Goal: Navigation & Orientation: Find specific page/section

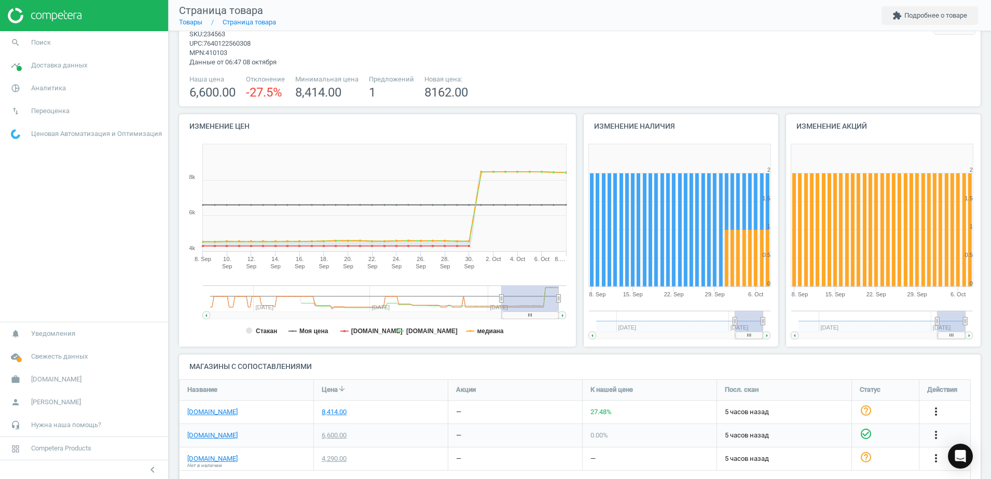
click at [45, 20] on img at bounding box center [45, 16] width 74 height 16
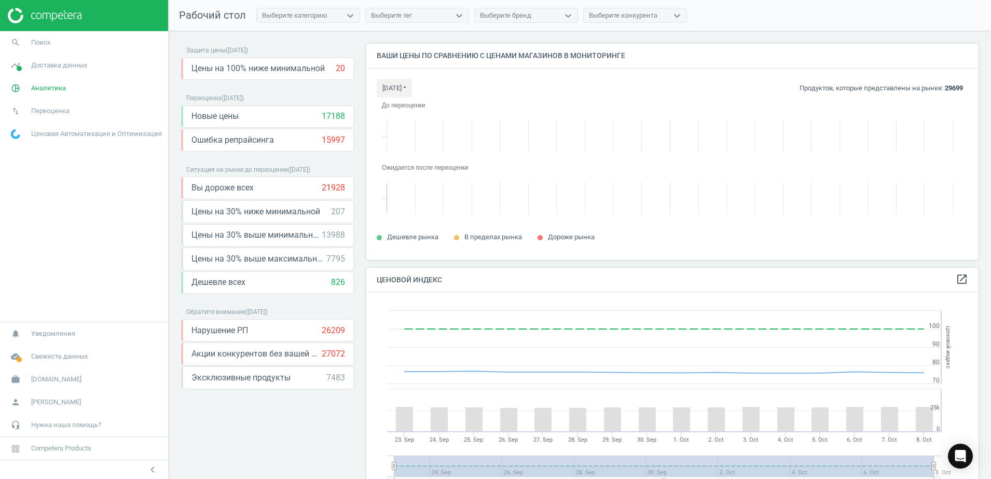
scroll to position [236, 623]
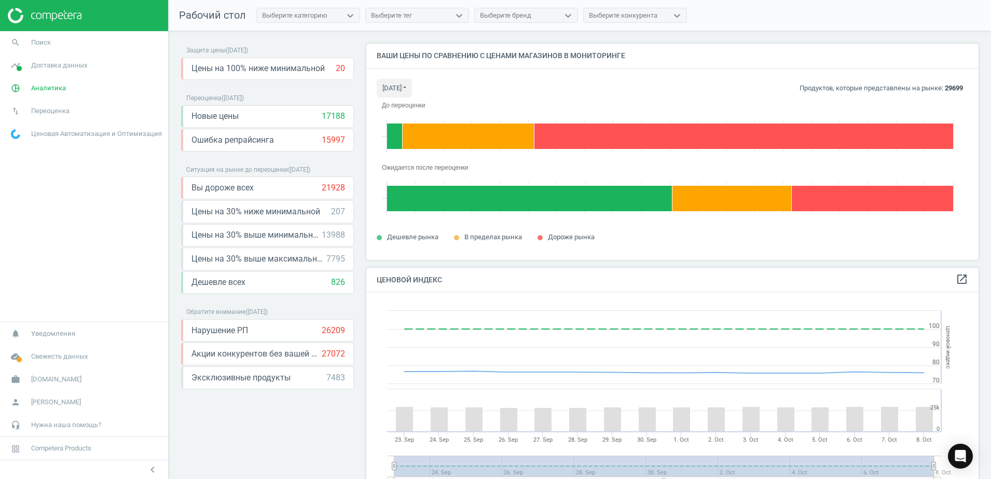
click at [68, 10] on img at bounding box center [45, 16] width 74 height 16
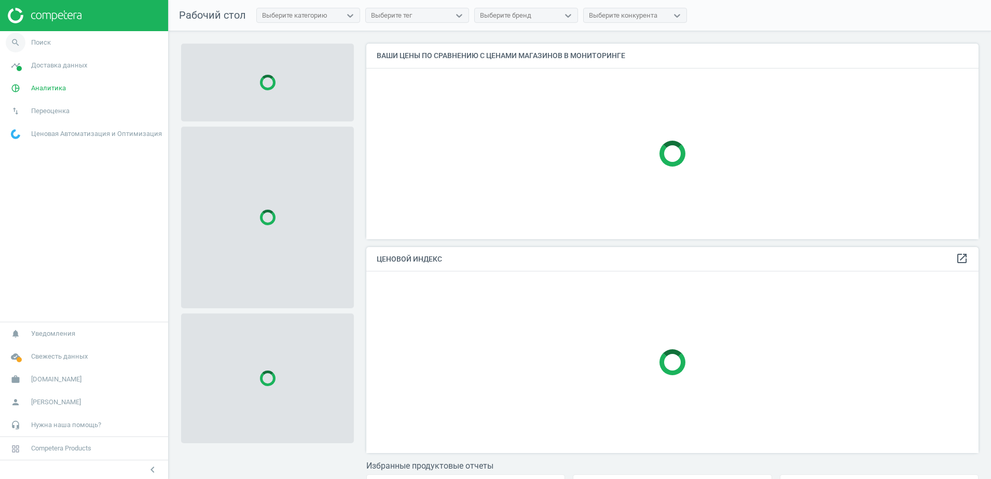
scroll to position [215, 623]
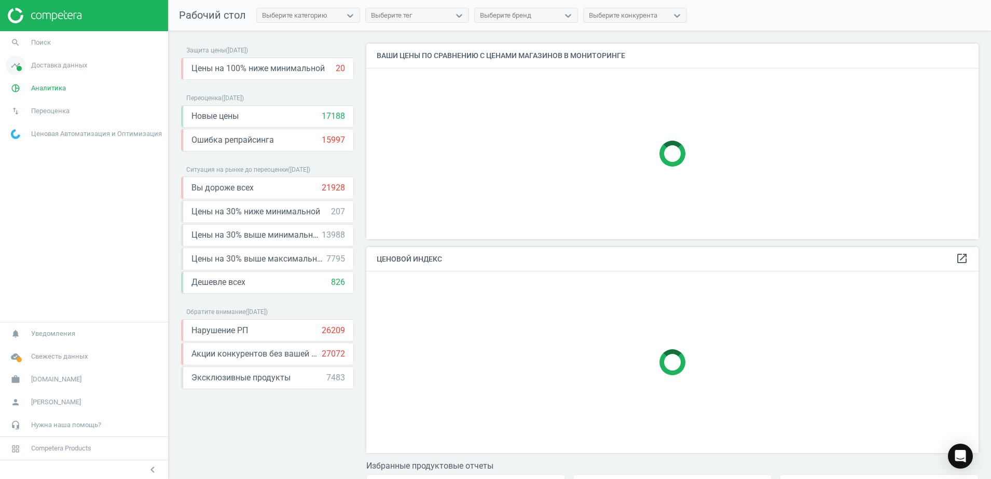
click at [45, 65] on span "Доставка данных" at bounding box center [59, 65] width 56 height 9
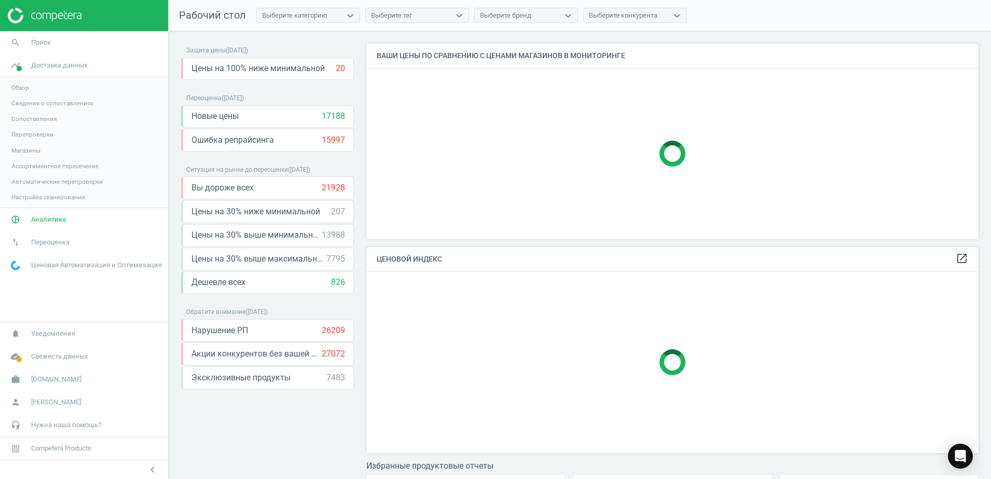
click at [20, 85] on span "Обзор" at bounding box center [20, 88] width 18 height 8
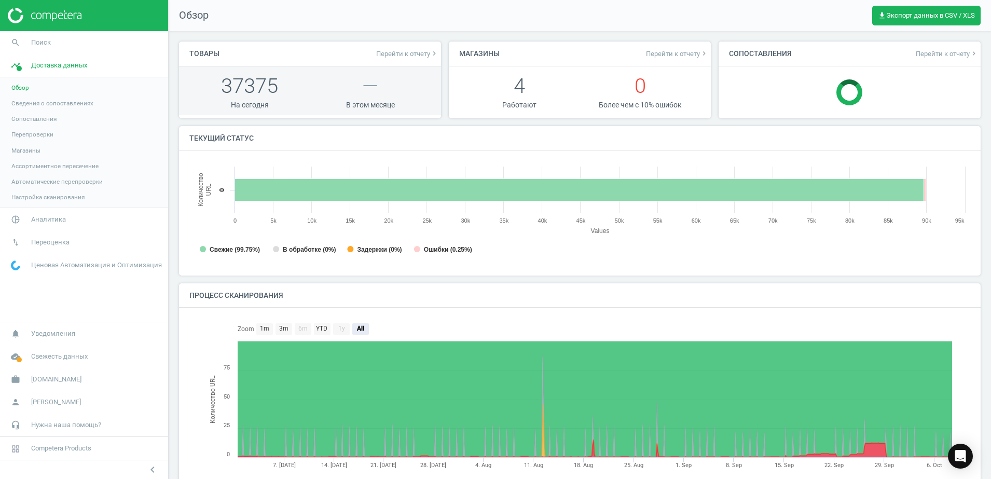
scroll to position [5, 5]
